Goal: Task Accomplishment & Management: Manage account settings

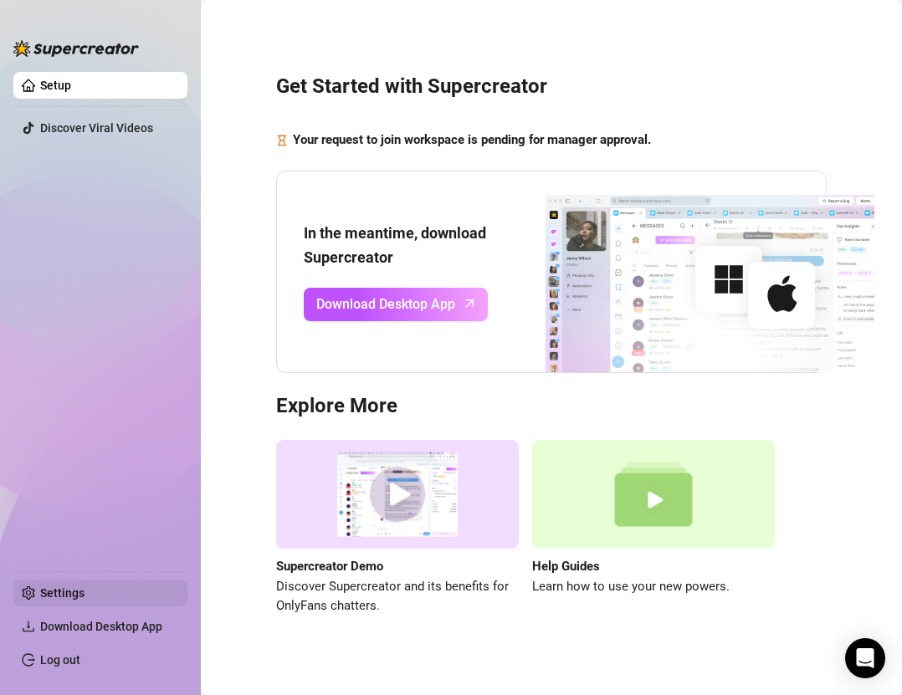
click at [72, 597] on link "Settings" at bounding box center [62, 593] width 44 height 13
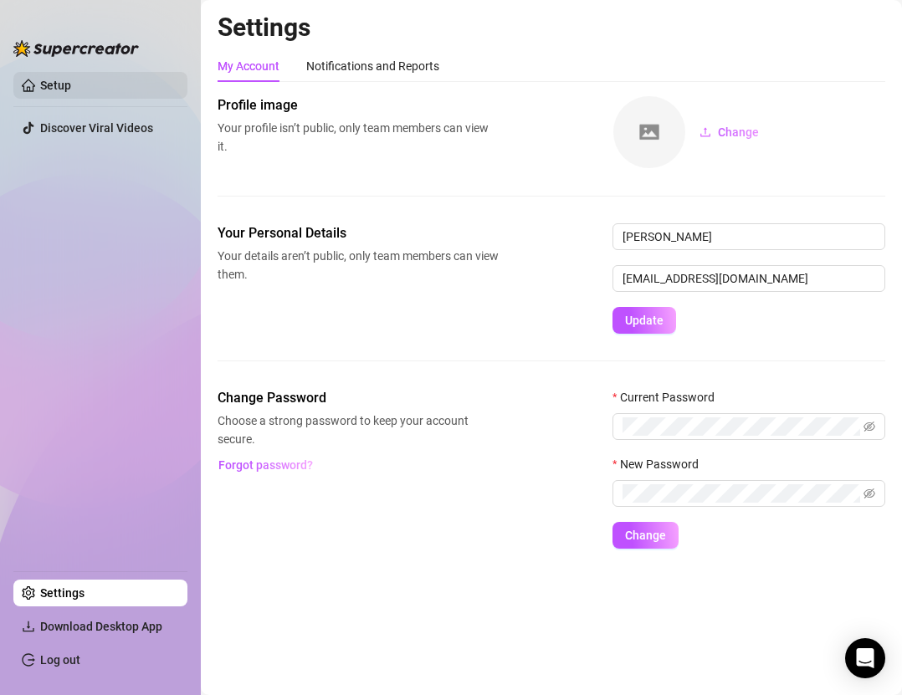
click at [71, 88] on link "Setup" at bounding box center [55, 85] width 31 height 13
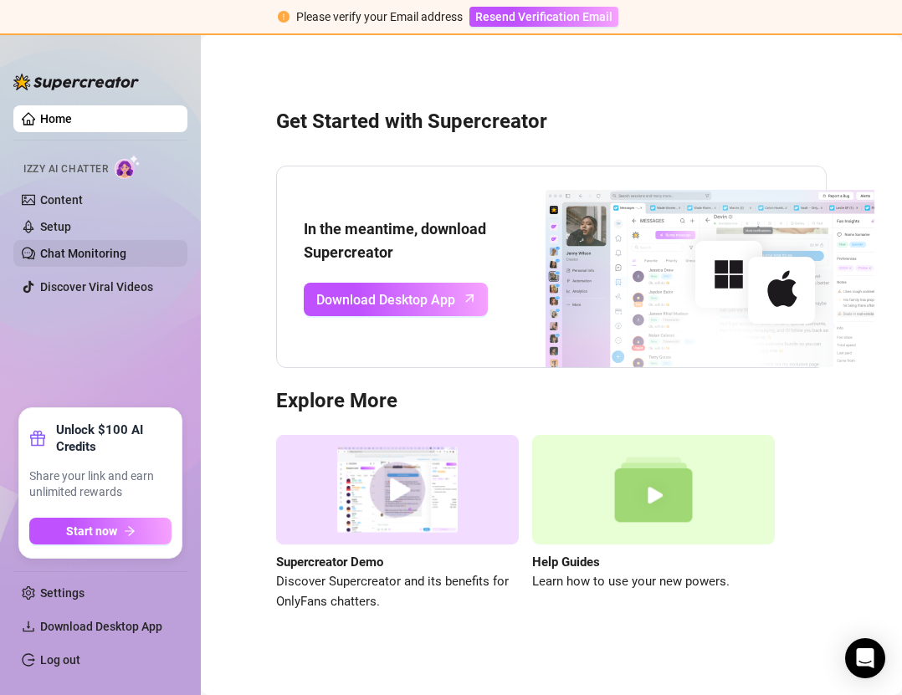
click at [77, 247] on link "Chat Monitoring" at bounding box center [83, 253] width 86 height 13
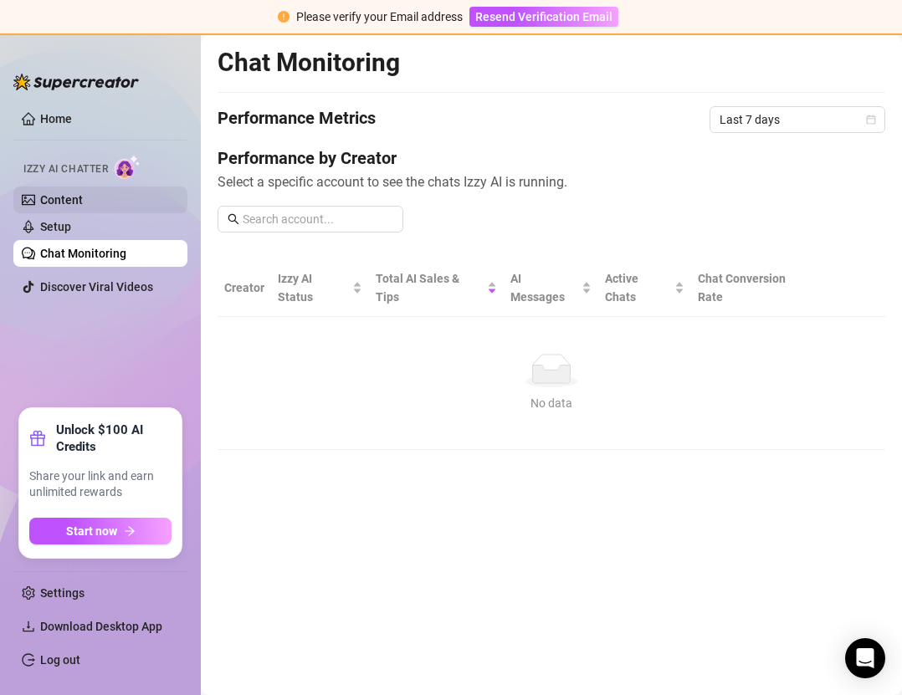
click at [69, 193] on link "Content" at bounding box center [61, 199] width 43 height 13
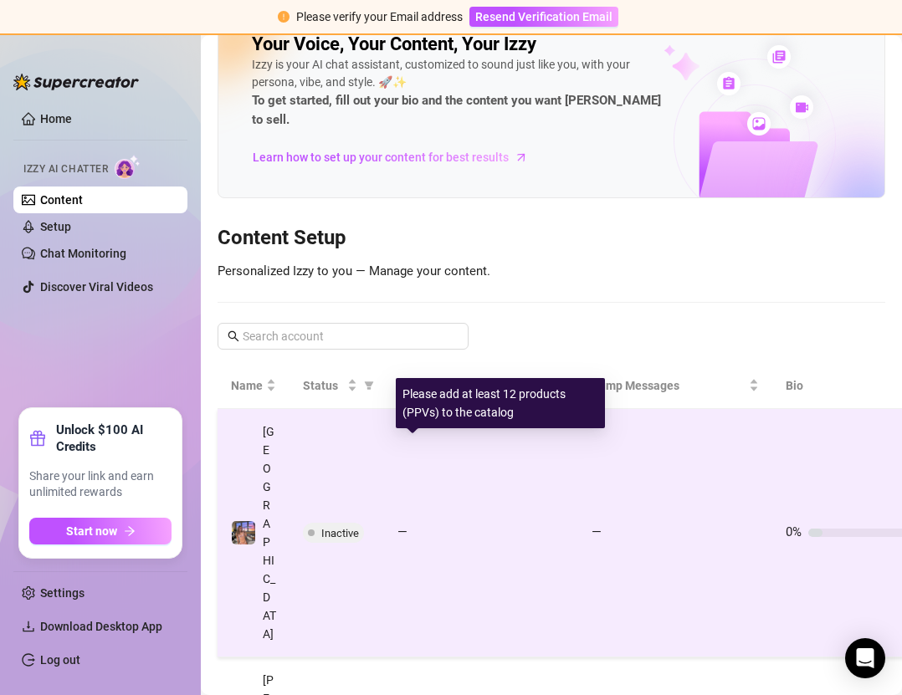
scroll to position [42, 117]
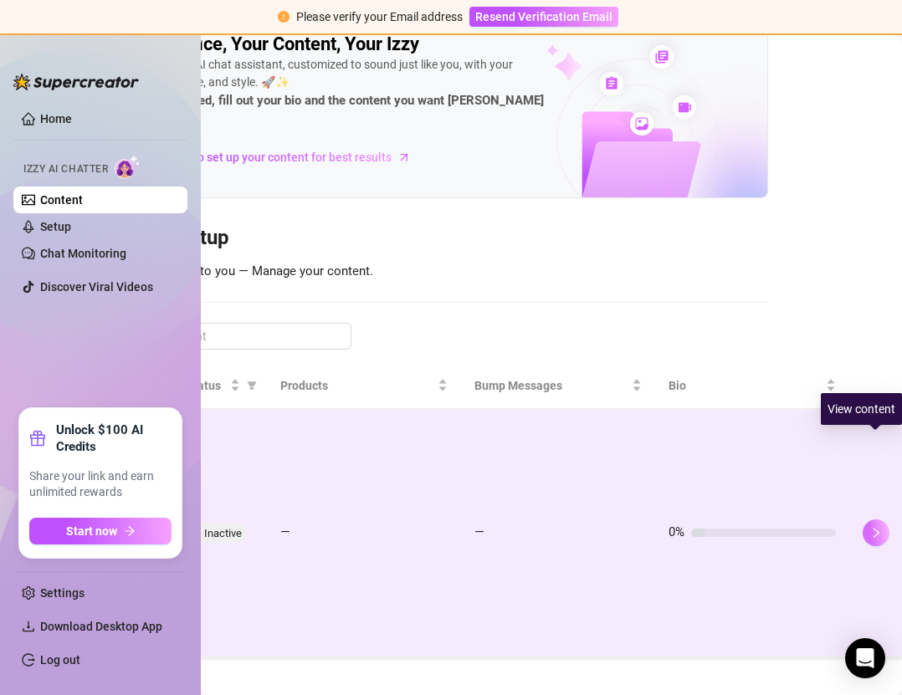
click at [874, 527] on icon "right" at bounding box center [876, 533] width 12 height 12
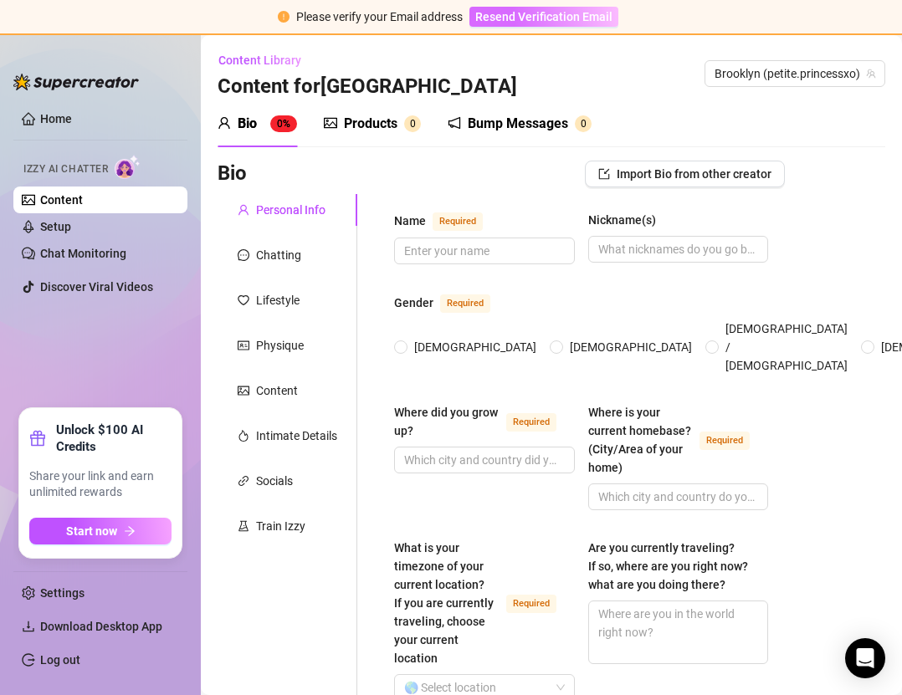
click at [541, 23] on button "Resend Verification Email" at bounding box center [543, 17] width 149 height 20
click at [51, 220] on link "Setup" at bounding box center [55, 226] width 31 height 13
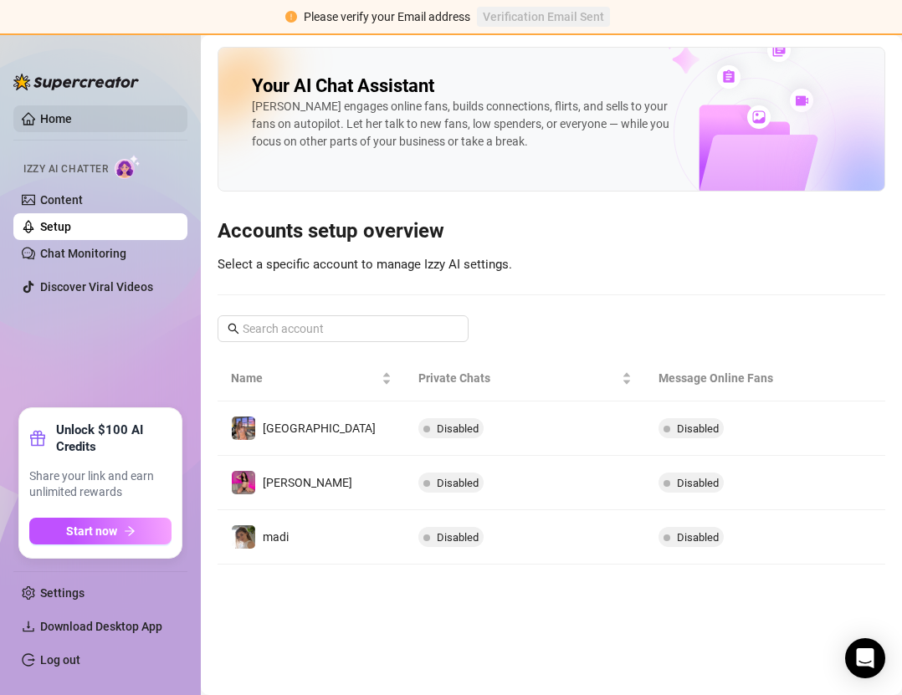
click at [66, 114] on link "Home" at bounding box center [56, 118] width 32 height 13
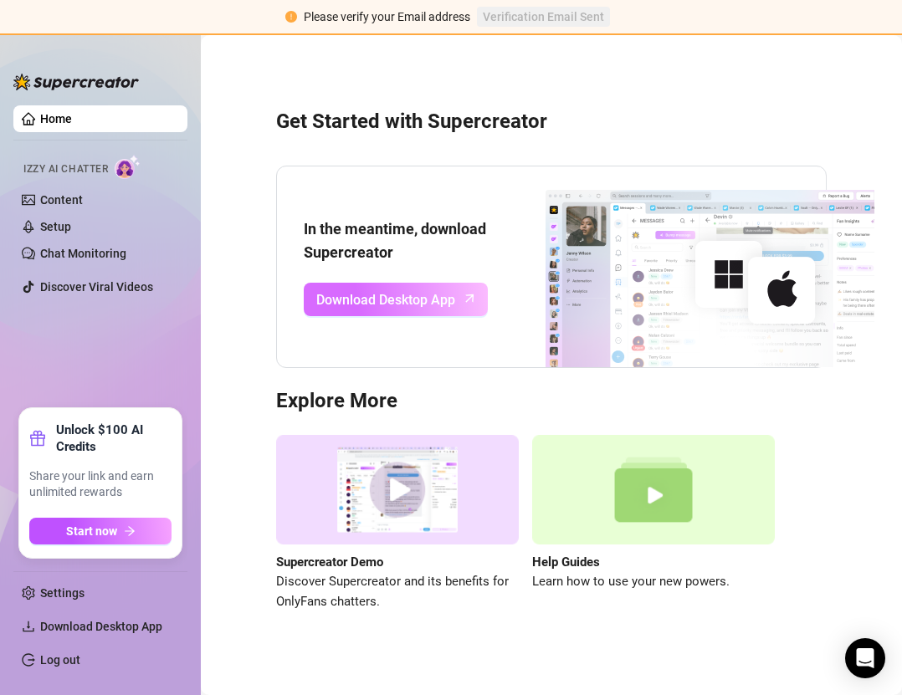
click at [414, 311] on link "Download Desktop App" at bounding box center [396, 299] width 184 height 33
click at [410, 310] on span "Download Desktop App" at bounding box center [385, 300] width 139 height 21
